Goal: Find specific page/section: Find specific page/section

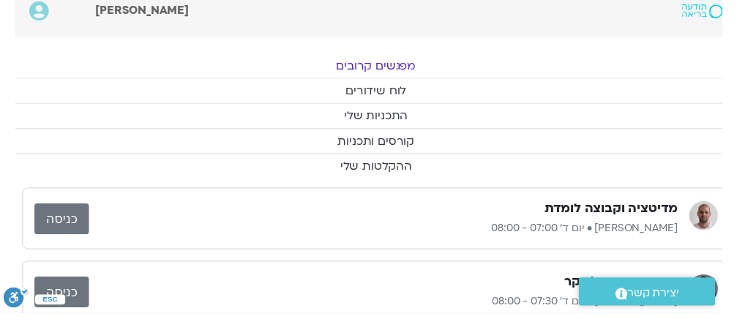
scroll to position [0, -15]
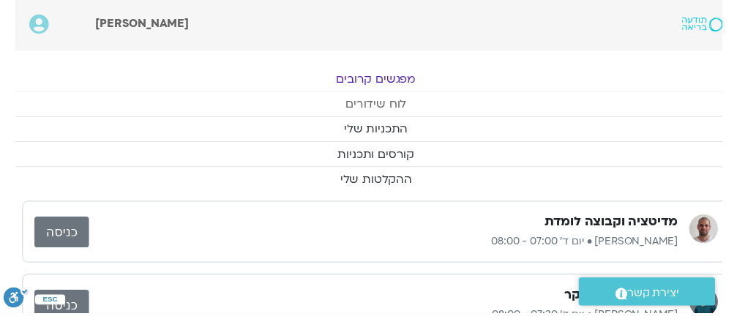
click at [399, 109] on link "לוח שידורים" at bounding box center [383, 106] width 737 height 25
click at [389, 105] on link "לוח שידורים" at bounding box center [383, 106] width 737 height 25
click at [410, 110] on link "לוח שידורים" at bounding box center [383, 106] width 737 height 25
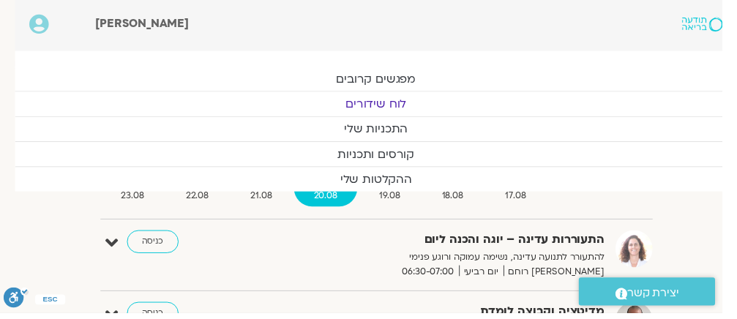
click at [151, 246] on link "כניסה" at bounding box center [156, 246] width 53 height 23
